Goal: Task Accomplishment & Management: Manage account settings

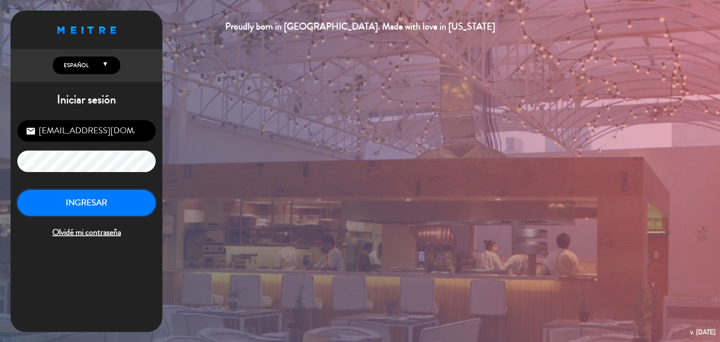
click at [78, 196] on button "INGRESAR" at bounding box center [86, 203] width 138 height 27
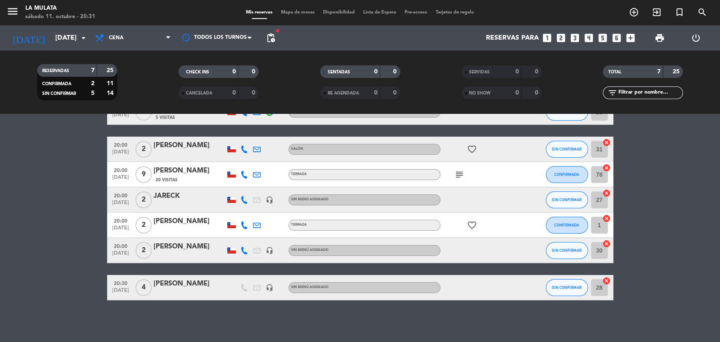
scroll to position [54, 0]
click at [663, 224] on bookings-row "19:30 [DATE] 4 [PERSON_NAME] 5 Visitas Salón SIN CONFIRMAR 26 cancel 20:00 [DAT…" at bounding box center [360, 199] width 720 height 201
click at [613, 240] on bookings-row "19:30 [DATE] 4 [PERSON_NAME] 5 Visitas Salón SIN CONFIRMAR 26 cancel 20:00 [DAT…" at bounding box center [360, 199] width 720 height 201
click at [629, 236] on bookings-row "19:30 [DATE] 4 [PERSON_NAME] 5 Visitas Salón SIN CONFIRMAR 26 cancel 20:00 [DAT…" at bounding box center [360, 199] width 720 height 201
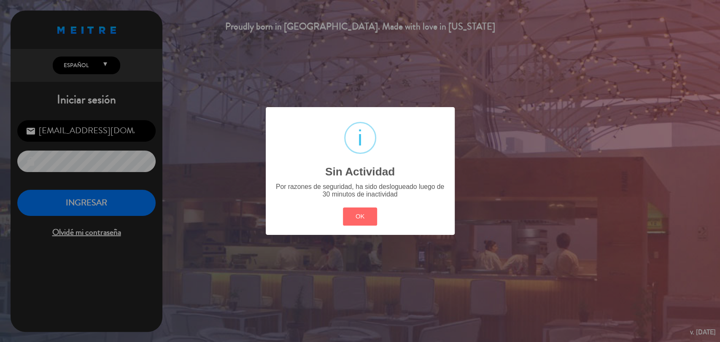
click at [111, 206] on div "? ! i Sin Actividad × Por razones de seguridad, ha sido deslogueado luego de 30…" at bounding box center [360, 171] width 720 height 342
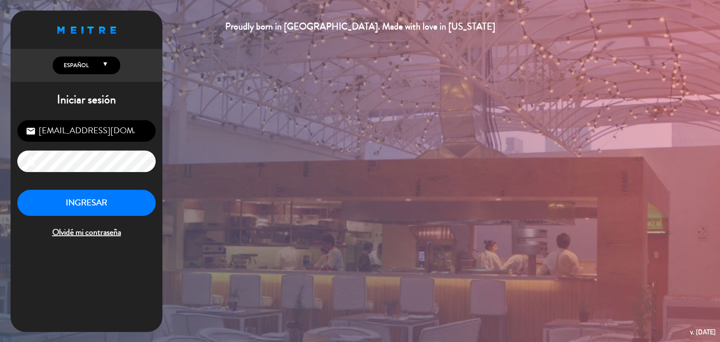
drag, startPoint x: 261, startPoint y: 88, endPoint x: 237, endPoint y: 67, distance: 31.6
click at [247, 75] on div "Proudly born in [GEOGRAPHIC_DATA]. Made with love in [US_STATE] English Español…" at bounding box center [360, 171] width 720 height 342
